Goal: Find specific page/section: Find specific page/section

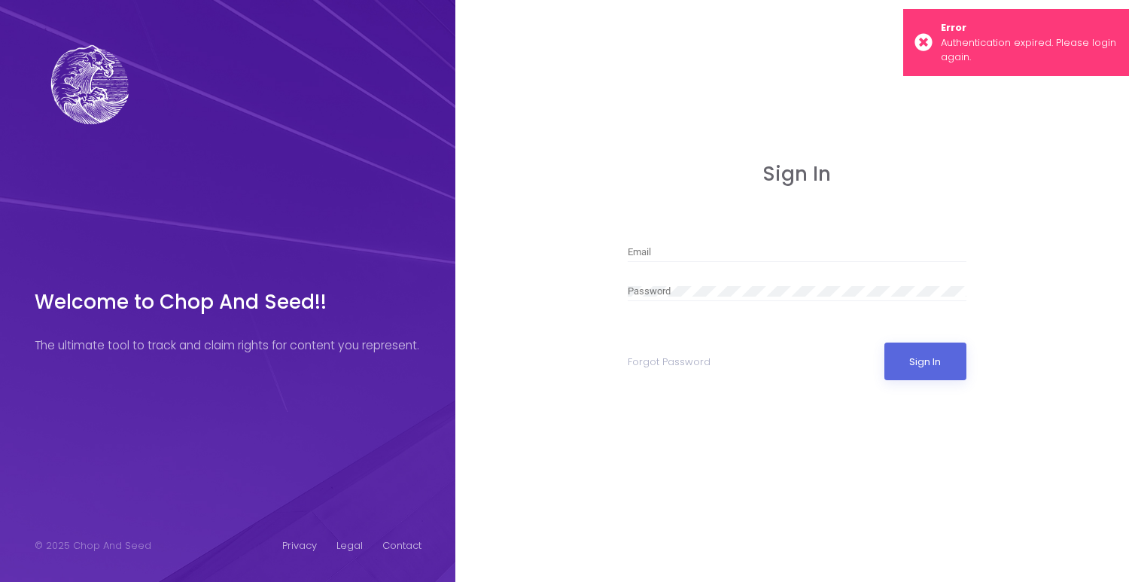
click at [638, 235] on div "Email" at bounding box center [797, 248] width 339 height 27
click at [653, 251] on input "Email" at bounding box center [797, 252] width 339 height 11
type input "[EMAIL_ADDRESS][DOMAIN_NAME]"
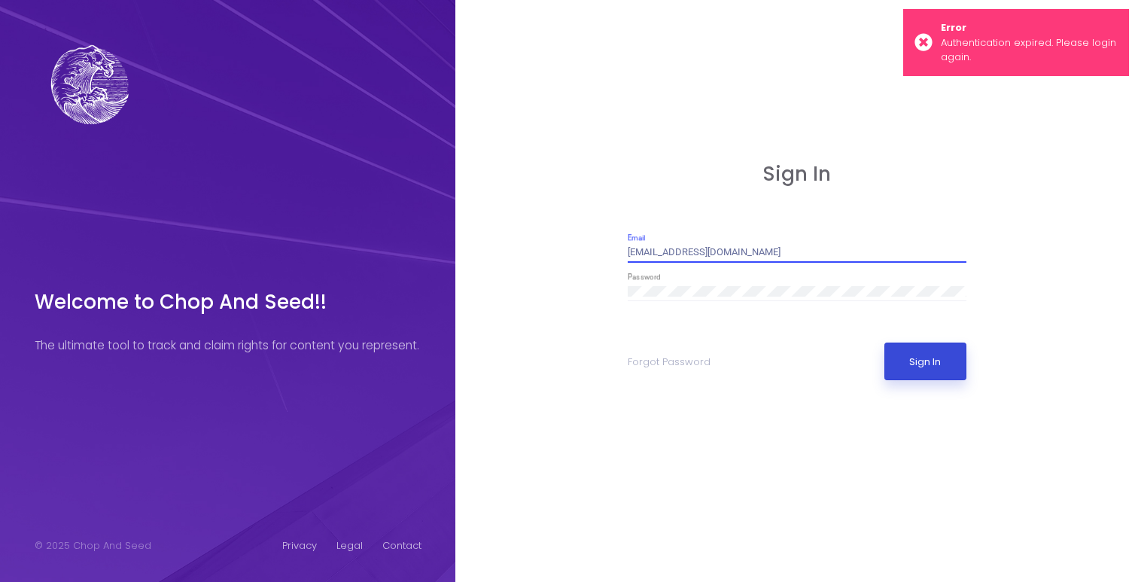
click at [923, 364] on button "Sign In" at bounding box center [926, 362] width 82 height 38
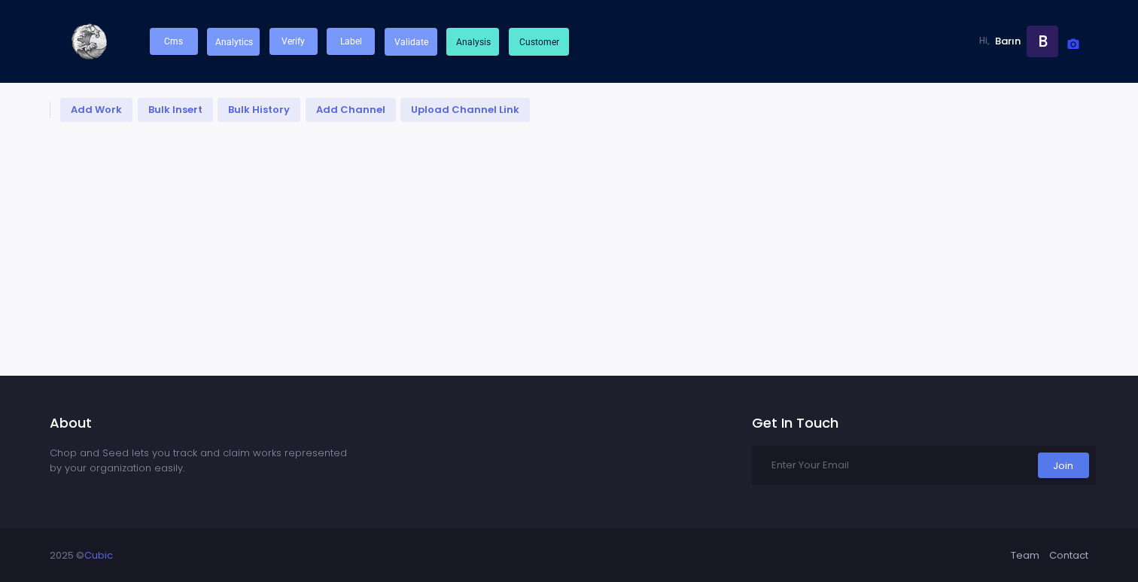
click at [186, 47] on button "Cms" at bounding box center [174, 41] width 48 height 27
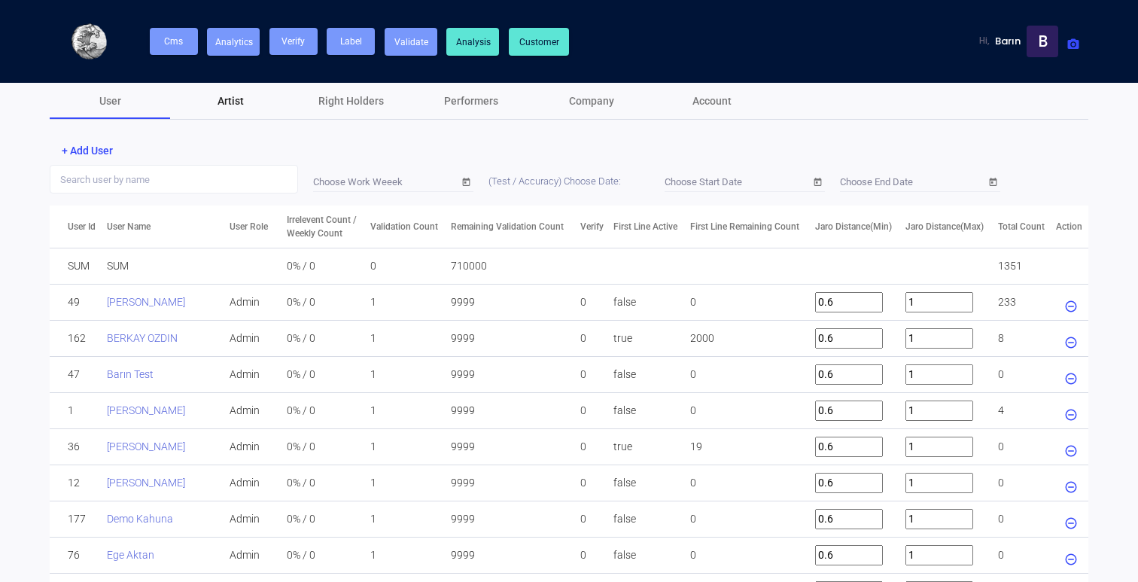
click at [252, 108] on div "Artist" at bounding box center [230, 101] width 120 height 36
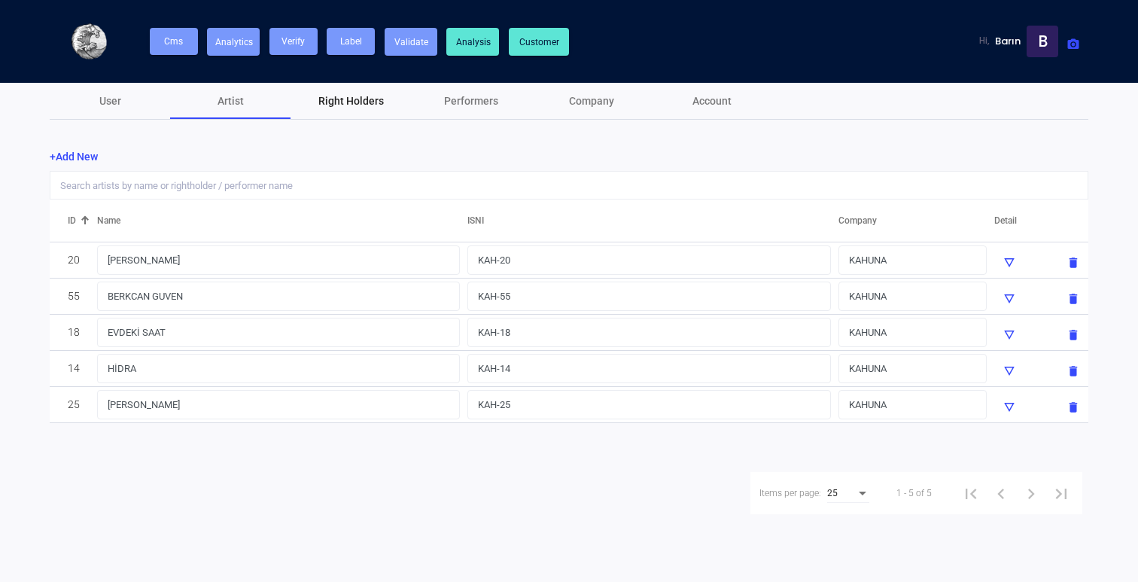
click at [379, 96] on div "Right Holders" at bounding box center [351, 101] width 66 height 16
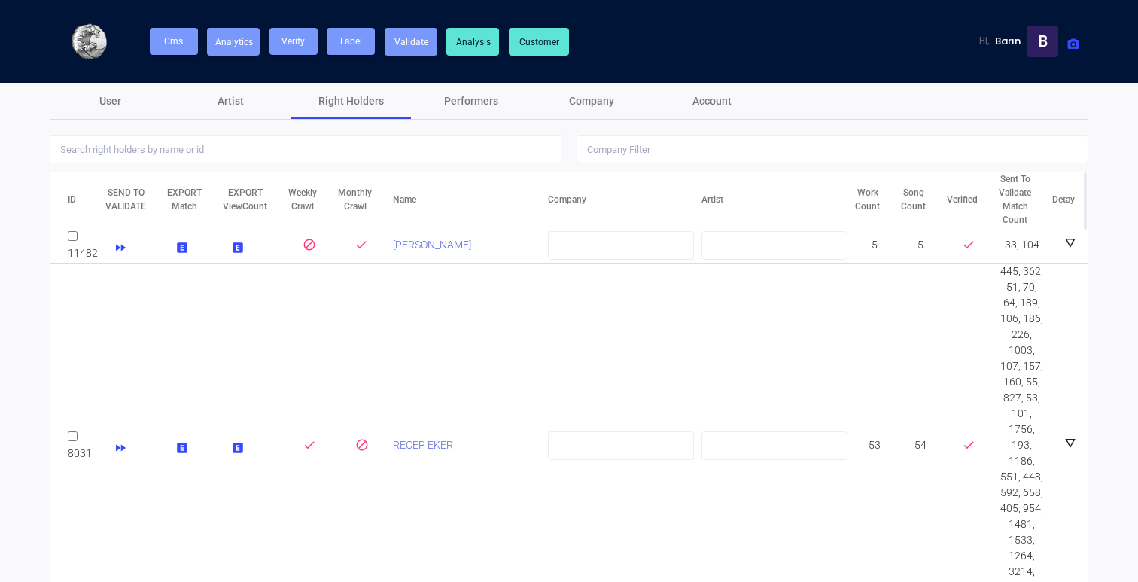
click at [415, 429] on td "RECEP EKER" at bounding box center [470, 446] width 155 height 364
click at [415, 439] on link "RECEP EKER" at bounding box center [423, 445] width 60 height 12
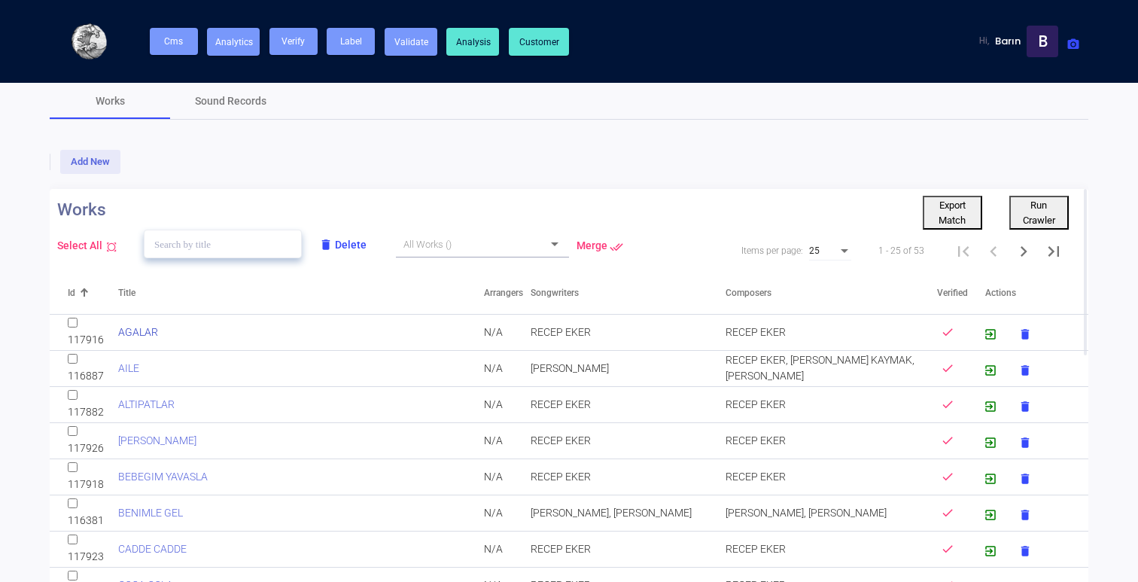
click at [142, 330] on link "AGALAR" at bounding box center [138, 332] width 40 height 12
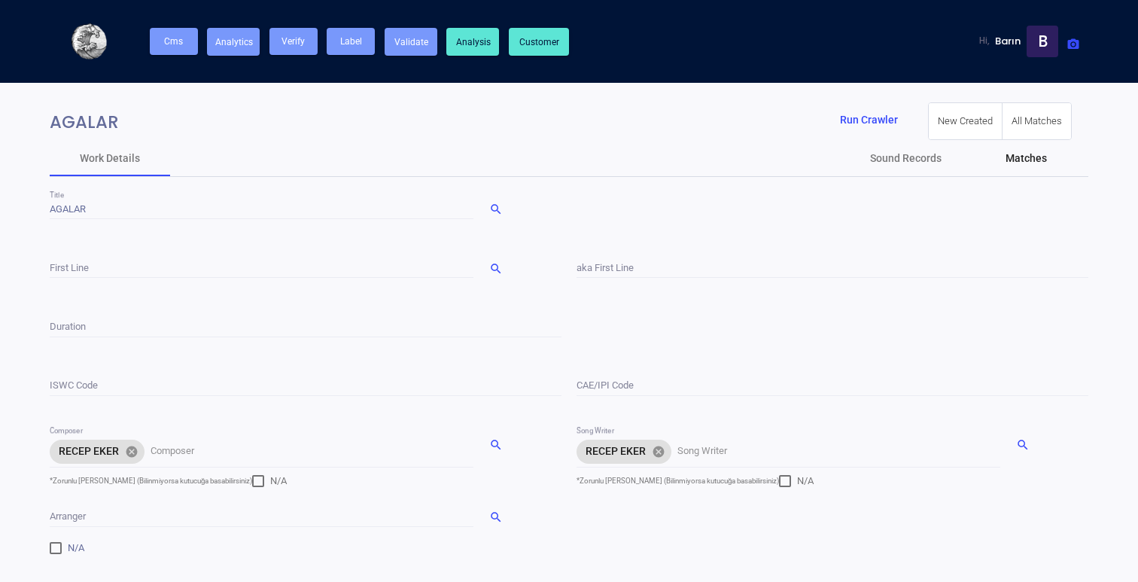
click at [1023, 145] on div "Matches" at bounding box center [1026, 158] width 120 height 36
